Goal: Transaction & Acquisition: Purchase product/service

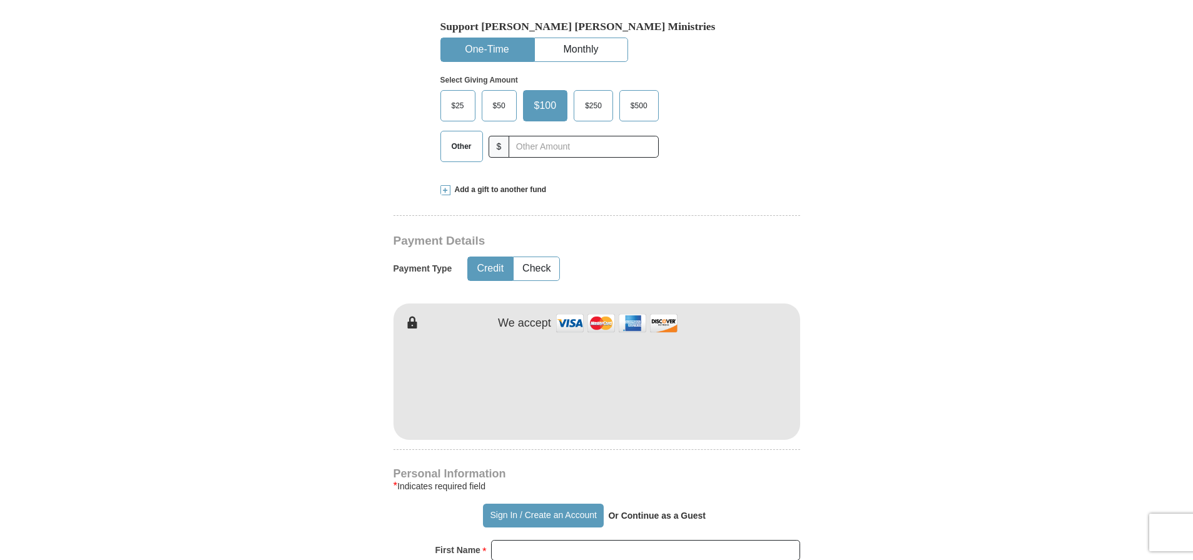
scroll to position [412, 0]
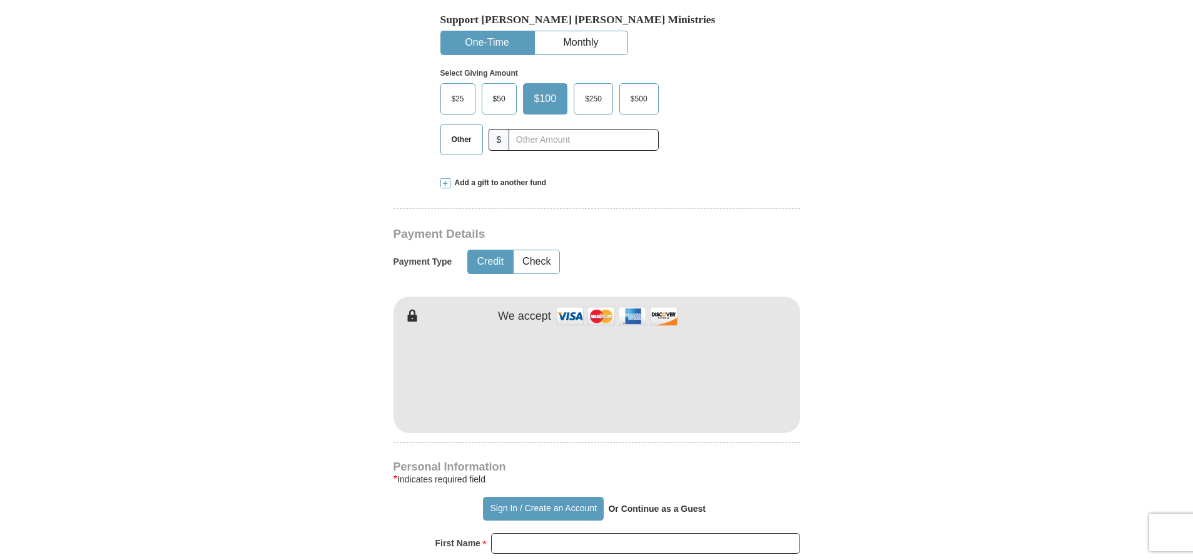
click at [447, 183] on span at bounding box center [445, 183] width 10 height 10
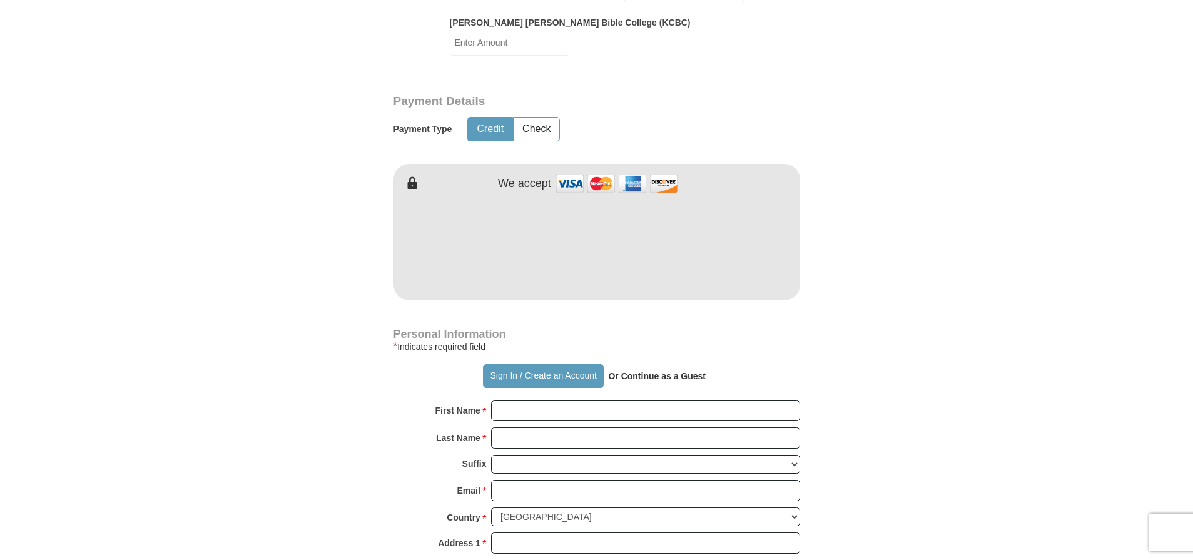
scroll to position [753, 0]
click at [498, 399] on input "First Name *" at bounding box center [645, 409] width 309 height 21
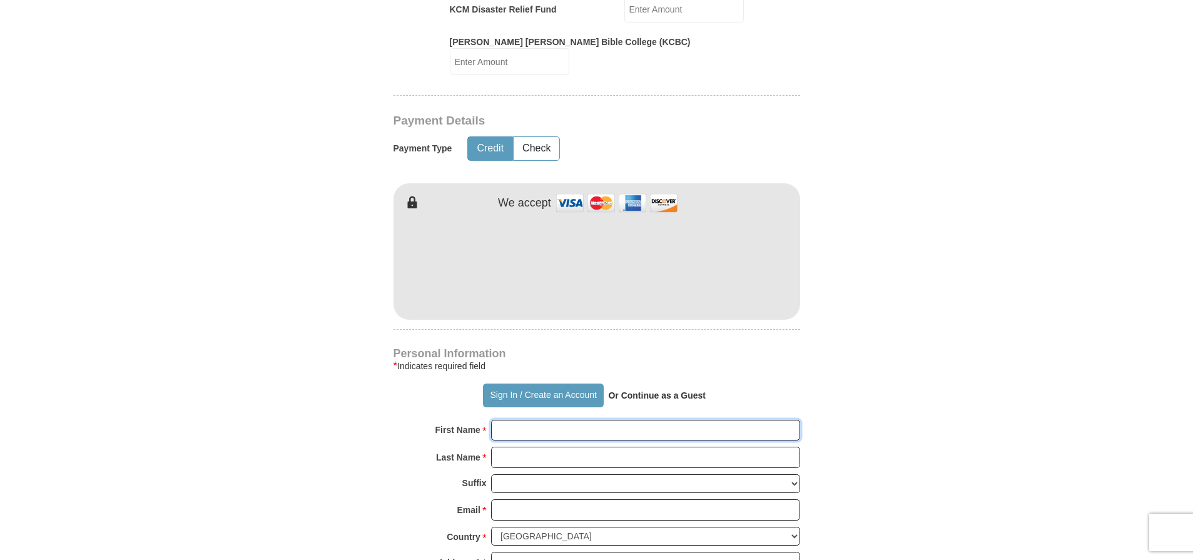
scroll to position [875, 0]
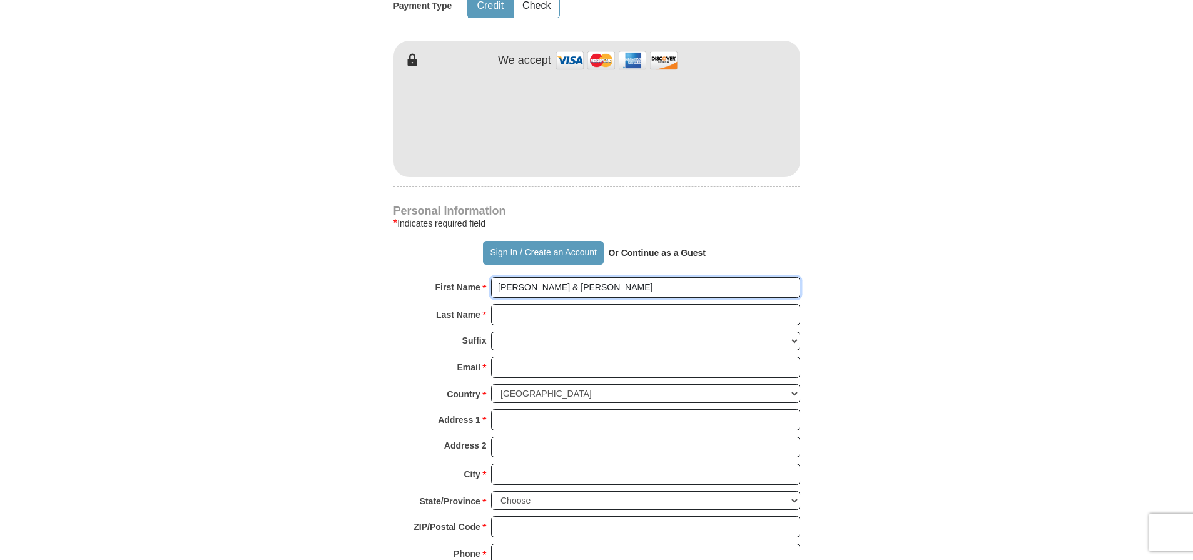
type input "[PERSON_NAME] & [PERSON_NAME]"
click at [503, 308] on input "Last Name *" at bounding box center [645, 314] width 309 height 21
type input "Rockwood"
click at [505, 358] on input "Email *" at bounding box center [645, 366] width 309 height 21
type input "[EMAIL_ADDRESS][DOMAIN_NAME]"
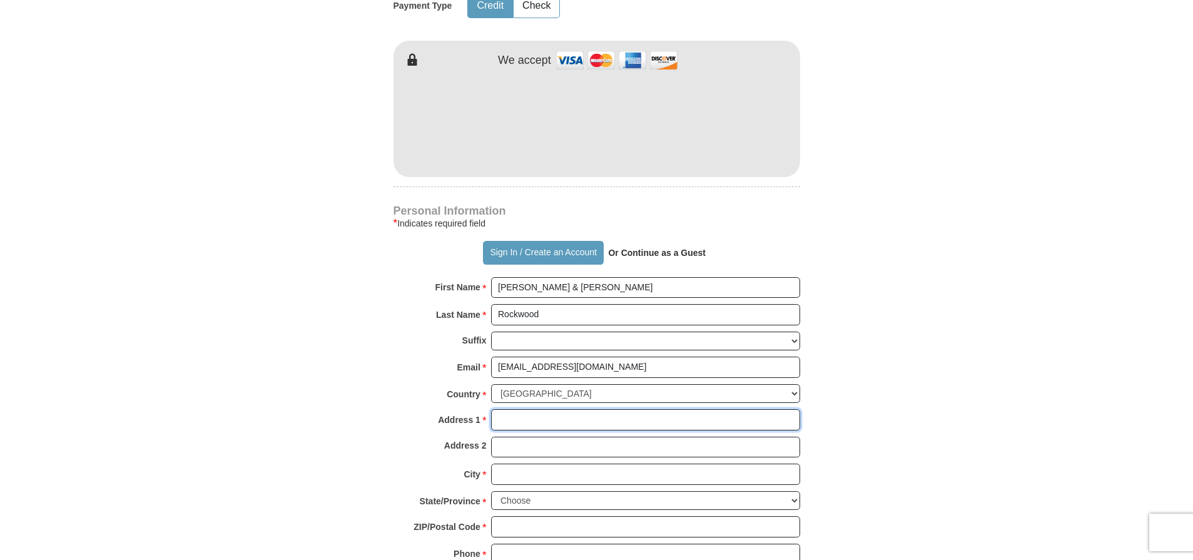
type input "[STREET_ADDRESS]"
type input "Ypsilanti"
select select "MI"
type input "48198"
type input "2482073643"
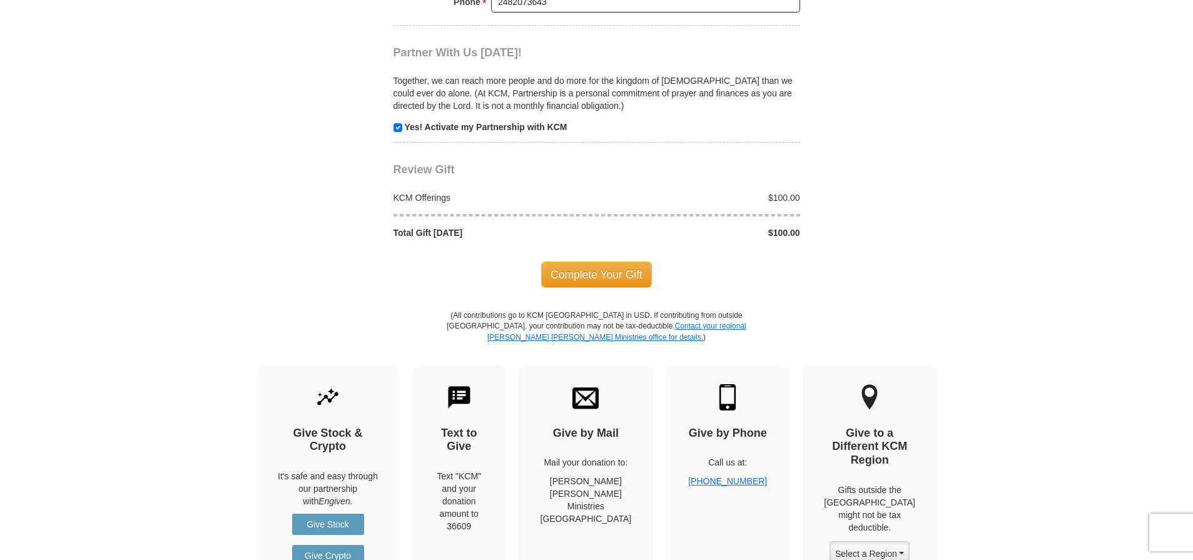
scroll to position [1446, 0]
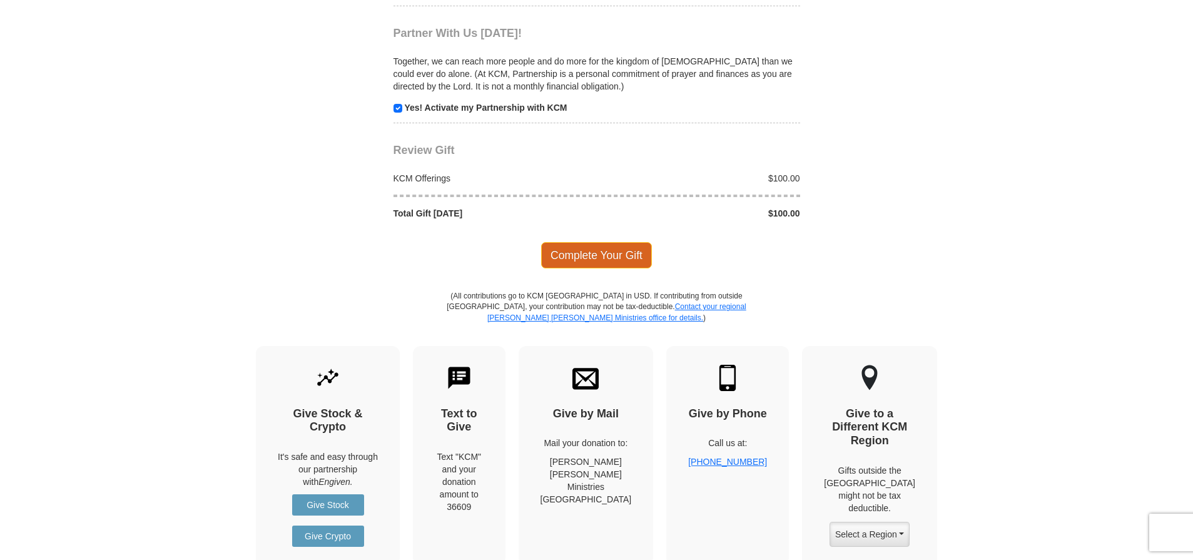
click at [603, 242] on span "Complete Your Gift" at bounding box center [596, 255] width 111 height 26
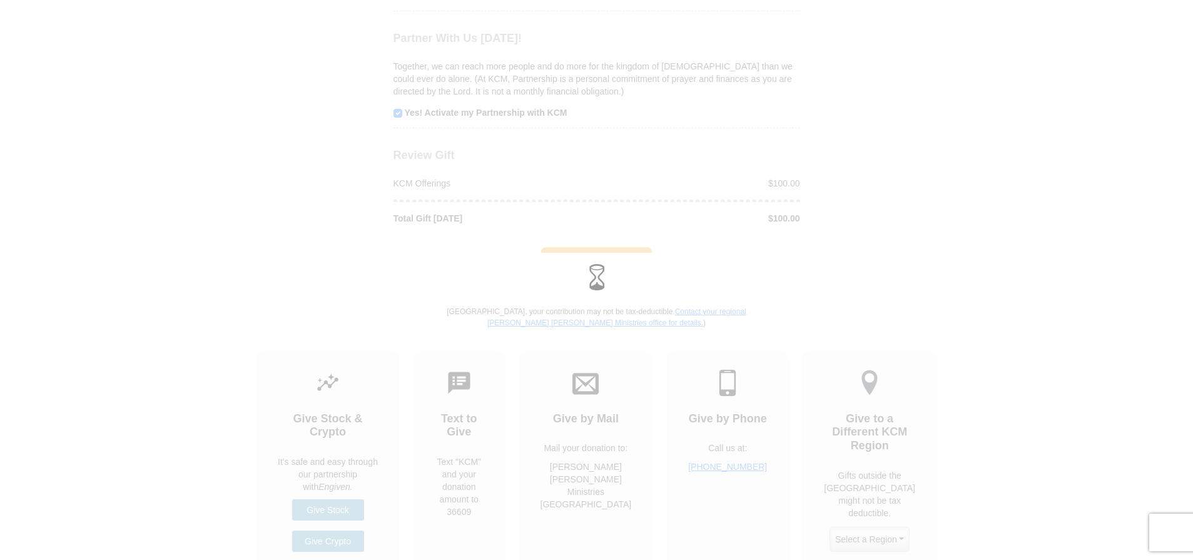
scroll to position [1448, 0]
